Goal: Understand process/instructions: Learn how to perform a task or action

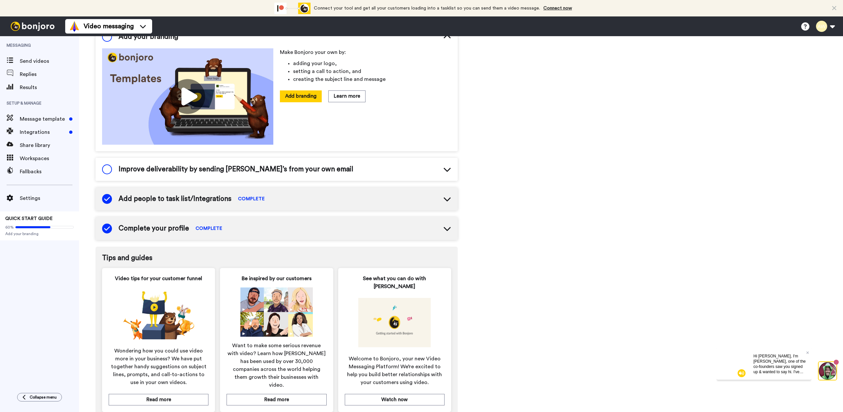
scroll to position [136, 0]
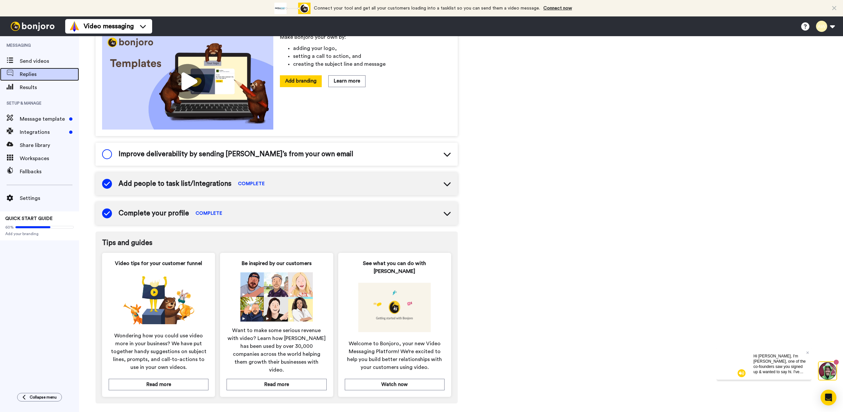
click at [29, 71] on span "Replies" at bounding box center [49, 74] width 59 height 8
